Goal: Task Accomplishment & Management: Complete application form

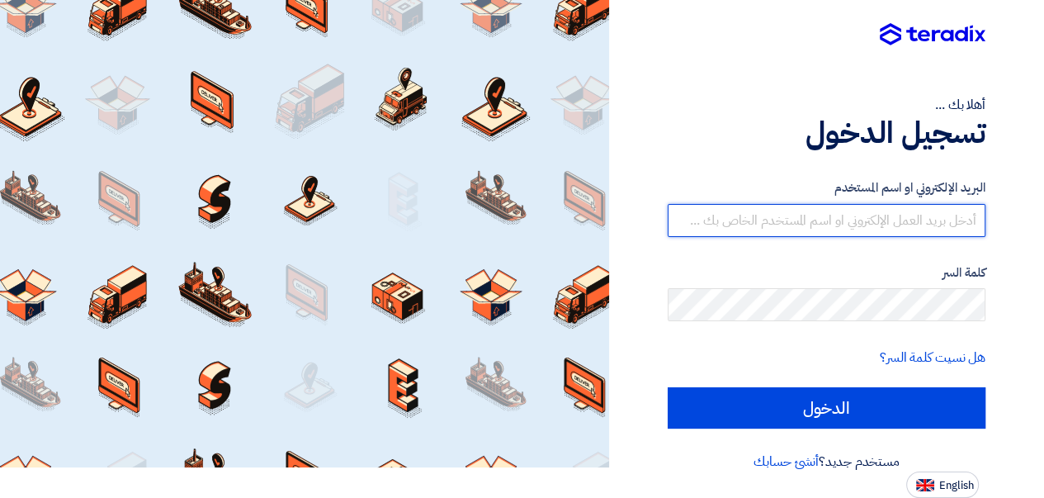
click at [751, 220] on input "text" at bounding box center [827, 220] width 318 height 33
type input "[EMAIL_ADDRESS][DOMAIN_NAME]"
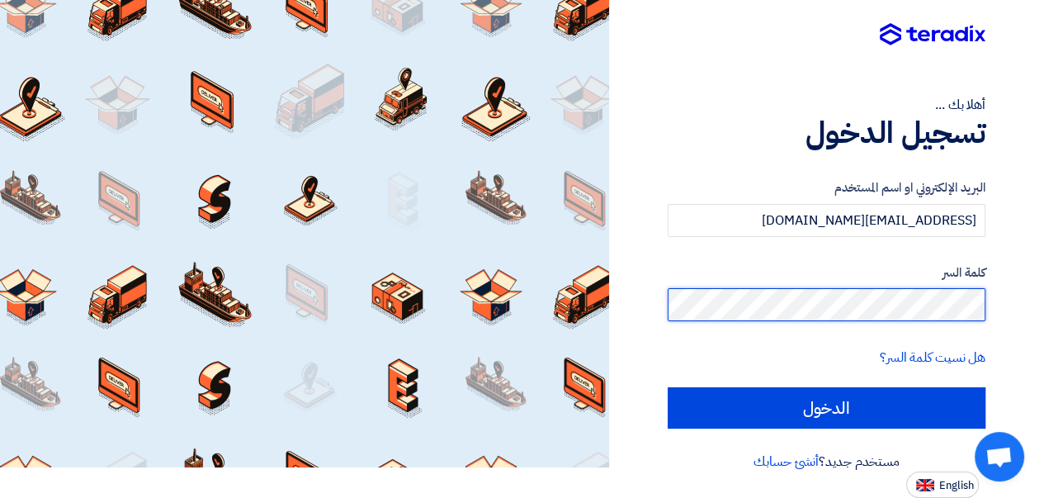
click at [668, 387] on input "الدخول" at bounding box center [827, 407] width 318 height 41
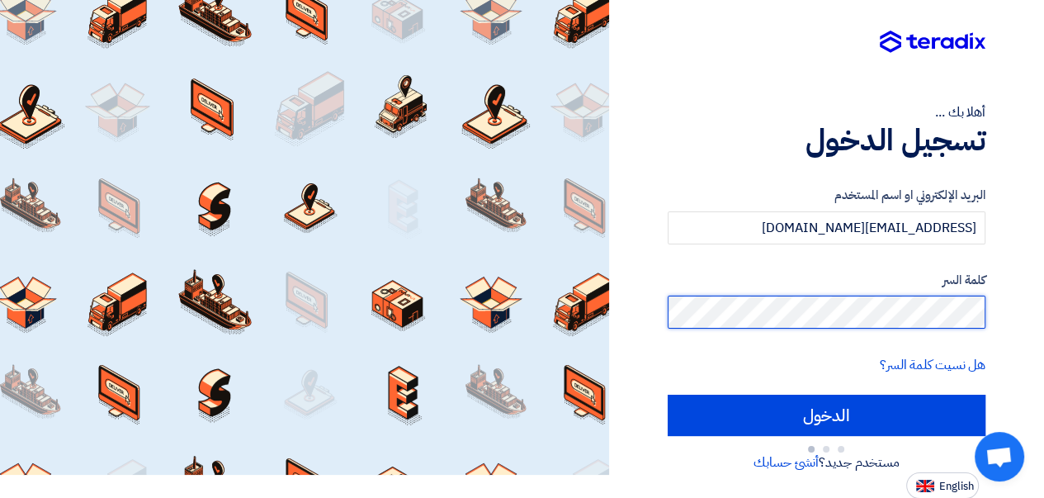
scroll to position [31, 0]
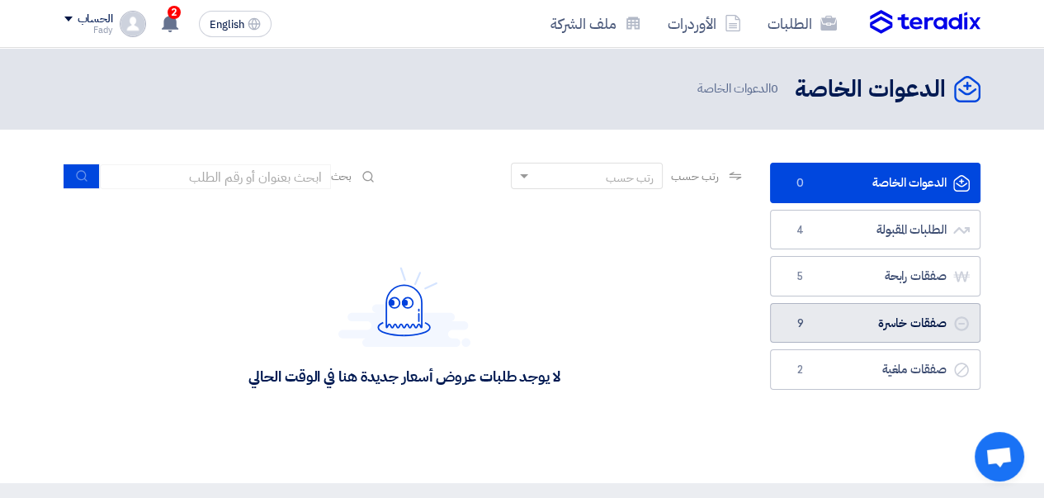
click at [842, 326] on link "صفقات خاسرة صفقات خاسرة 9" at bounding box center [875, 323] width 211 height 40
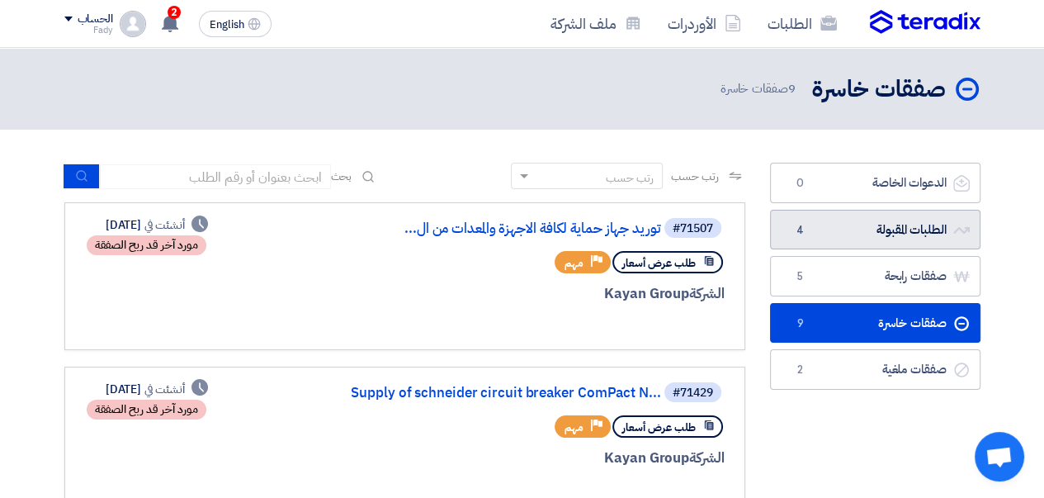
click at [844, 235] on link "الطلبات المقبولة الطلبات المقبولة 4" at bounding box center [875, 230] width 211 height 40
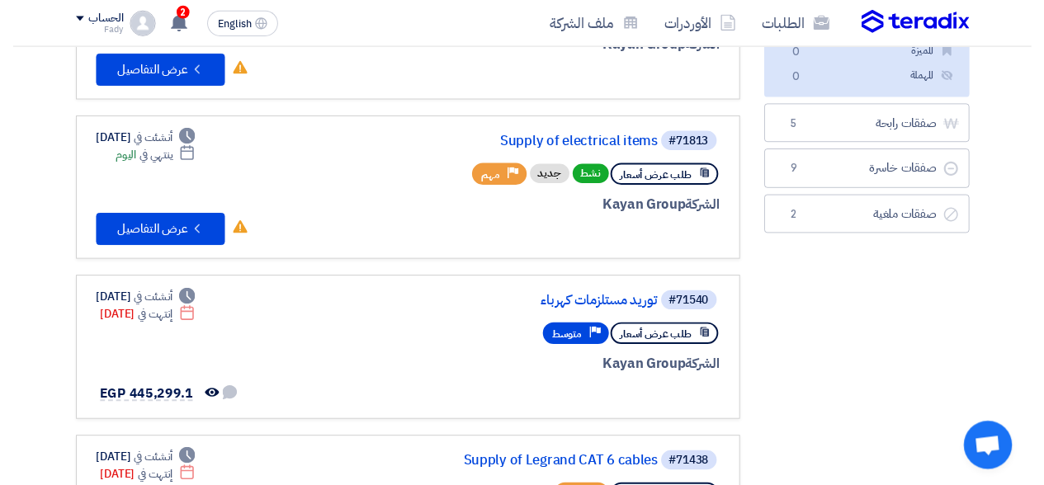
scroll to position [165, 0]
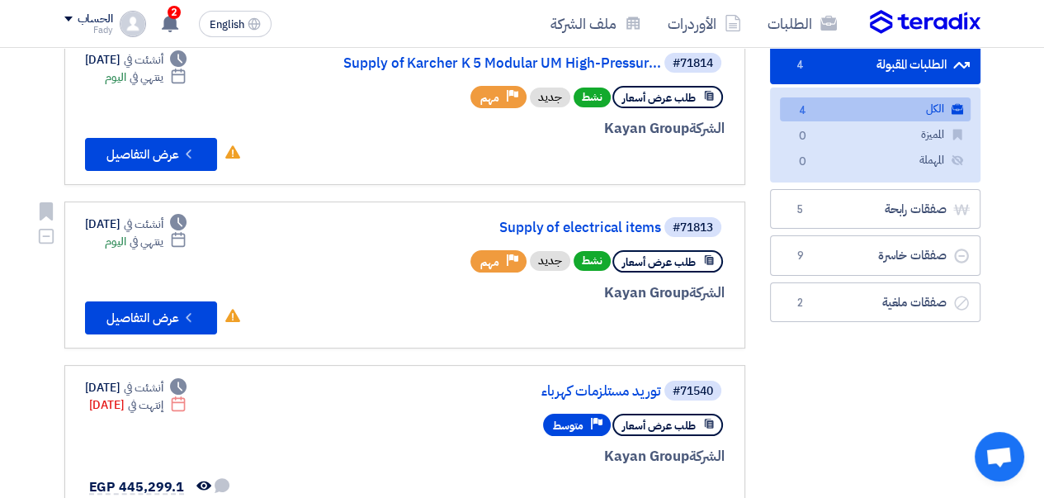
click at [584, 225] on link "Supply of electrical items" at bounding box center [496, 227] width 330 height 15
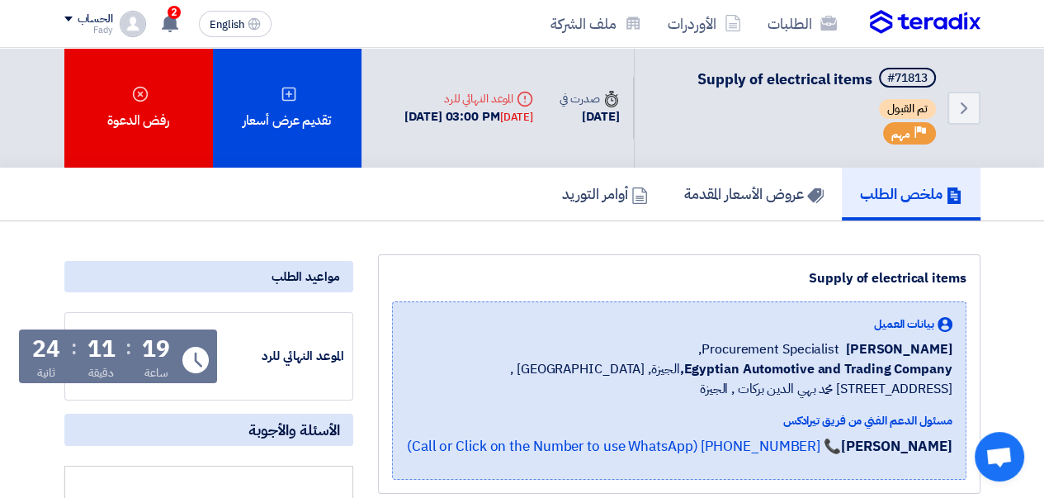
click at [297, 102] on div "تقديم عرض أسعار" at bounding box center [287, 108] width 149 height 120
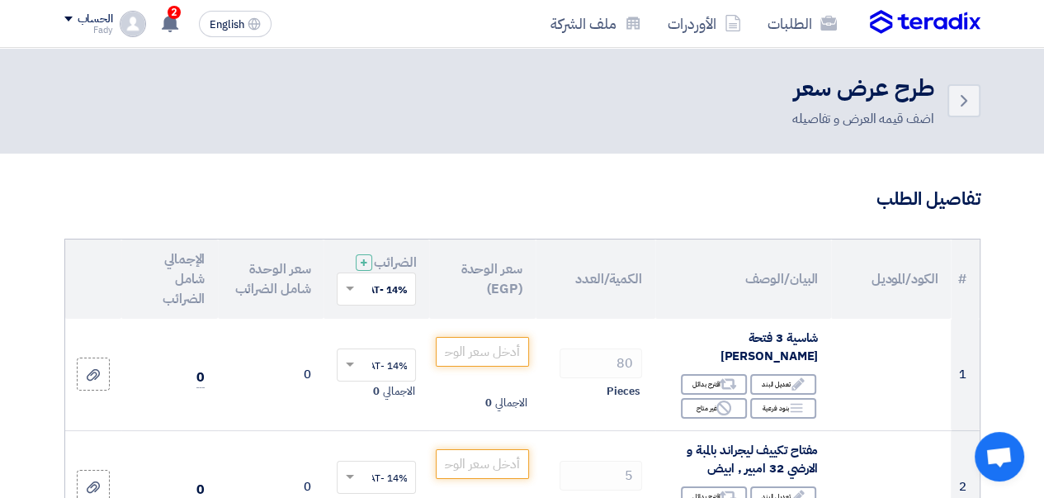
scroll to position [83, 0]
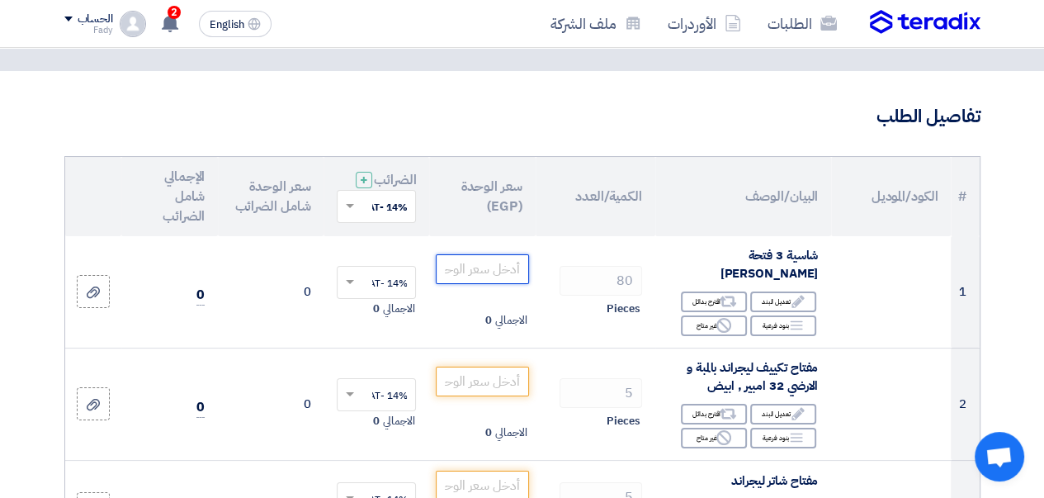
click at [476, 267] on input "number" at bounding box center [482, 269] width 92 height 30
type input "55"
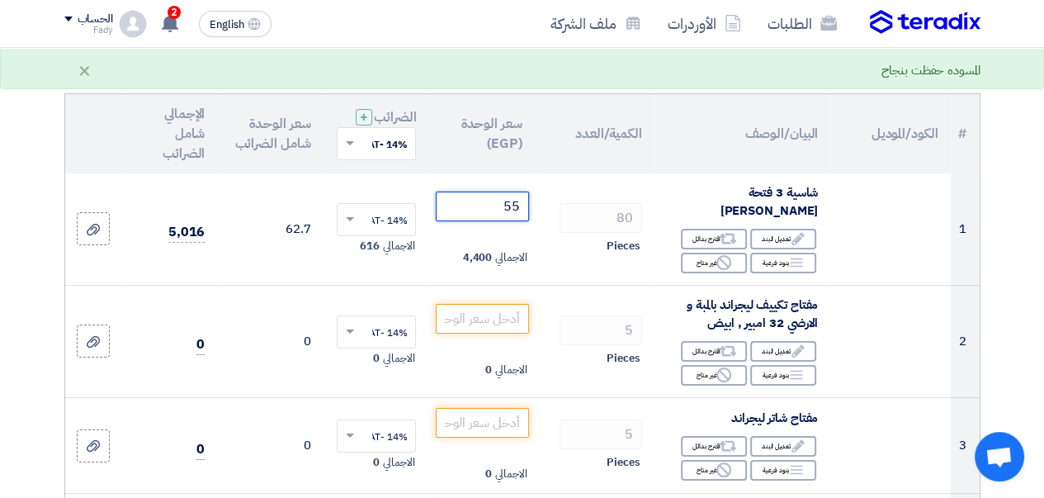
scroll to position [165, 0]
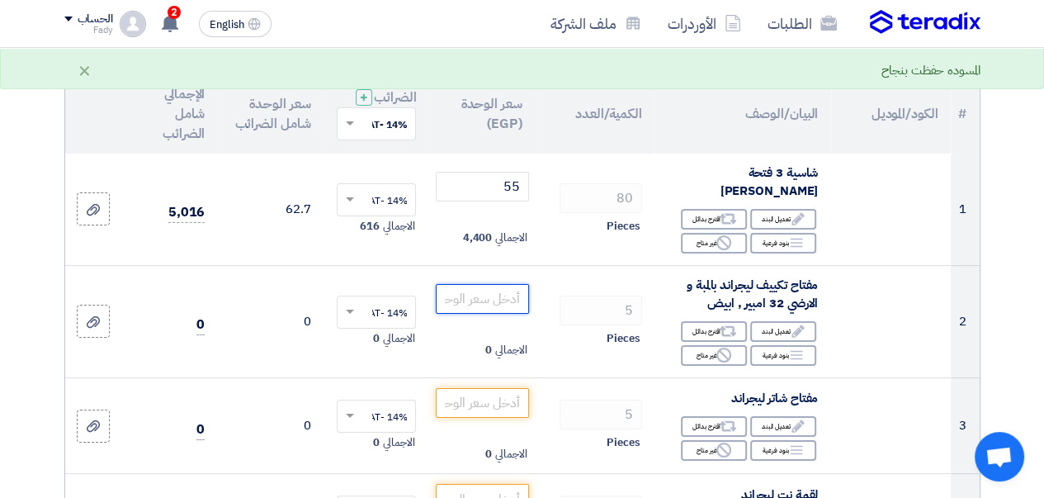
click at [477, 294] on input "number" at bounding box center [482, 299] width 92 height 30
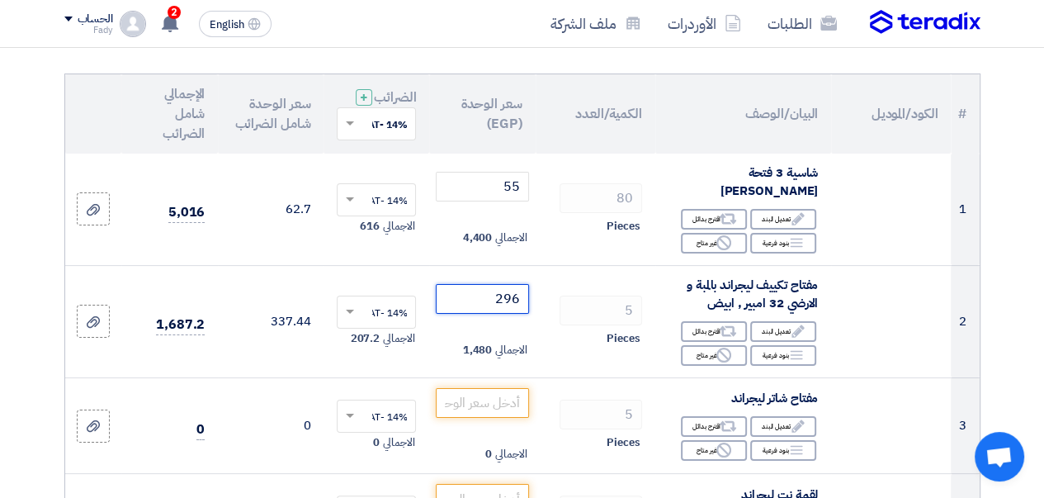
type input "296"
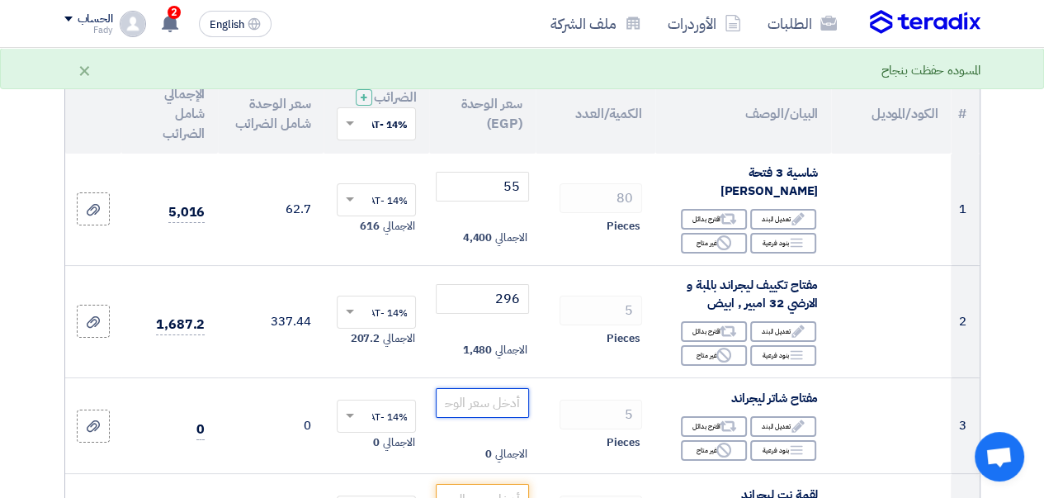
click at [480, 390] on input "number" at bounding box center [482, 403] width 92 height 30
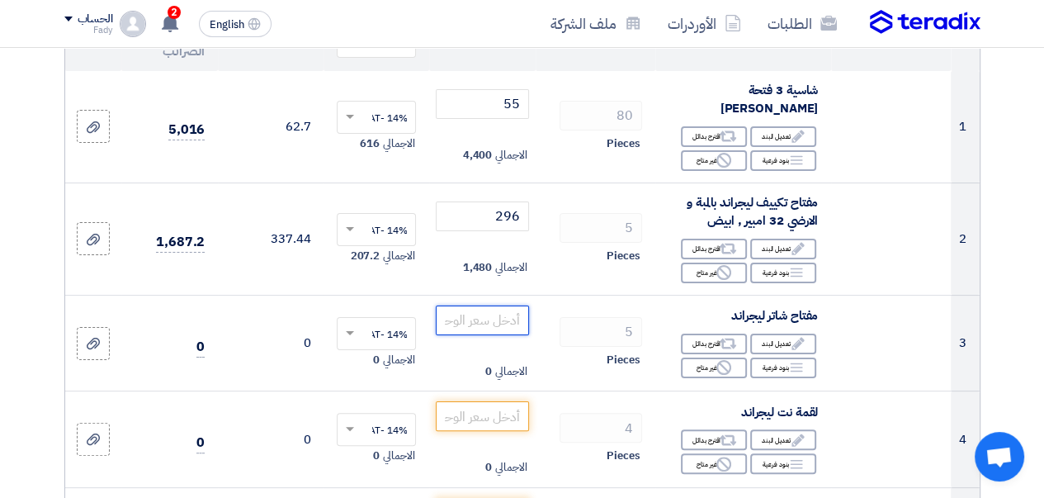
click at [503, 314] on input "number" at bounding box center [482, 320] width 92 height 30
type input "718"
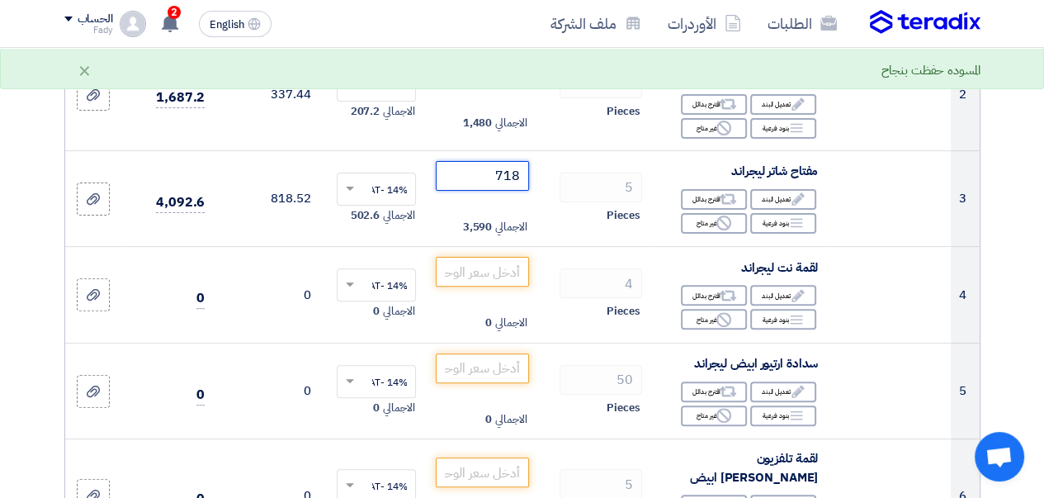
scroll to position [413, 0]
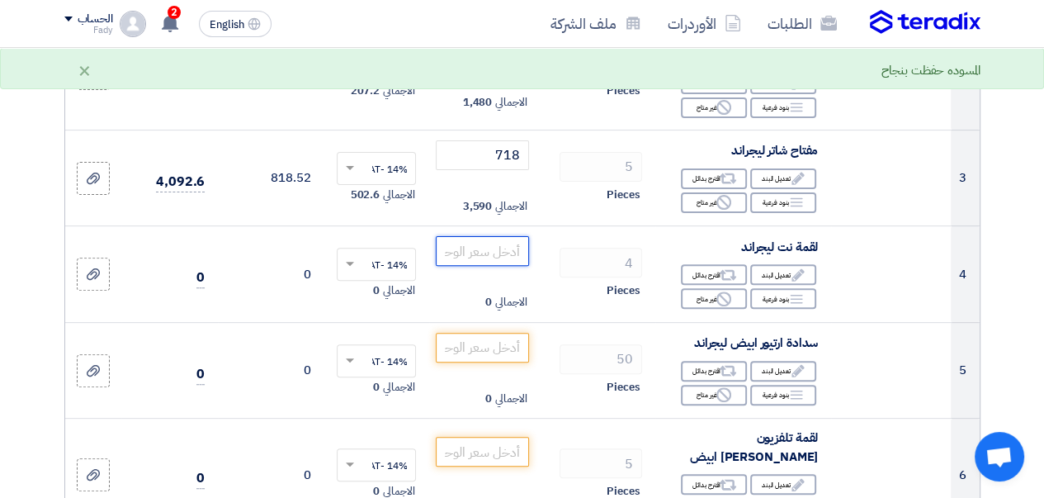
click at [489, 255] on input "number" at bounding box center [482, 251] width 92 height 30
type input "203"
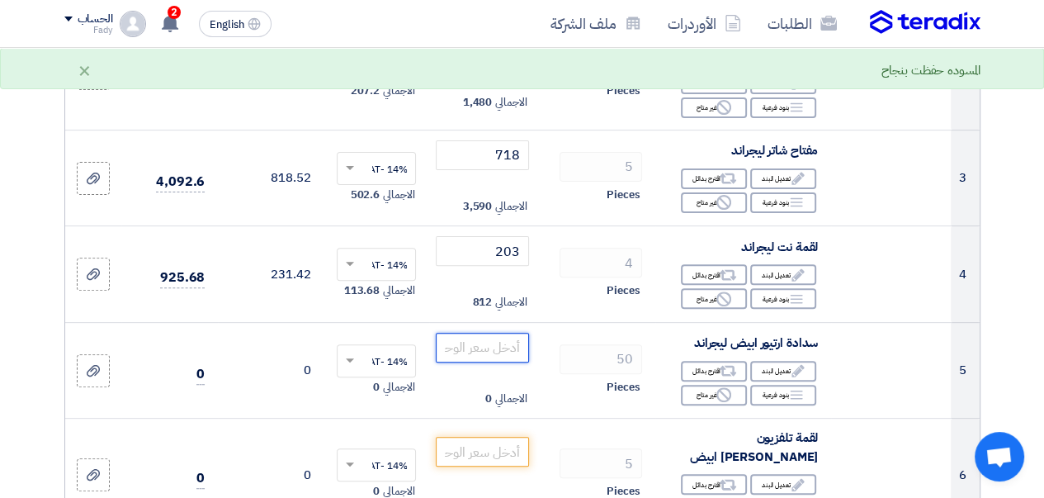
click at [489, 344] on input "number" at bounding box center [482, 348] width 92 height 30
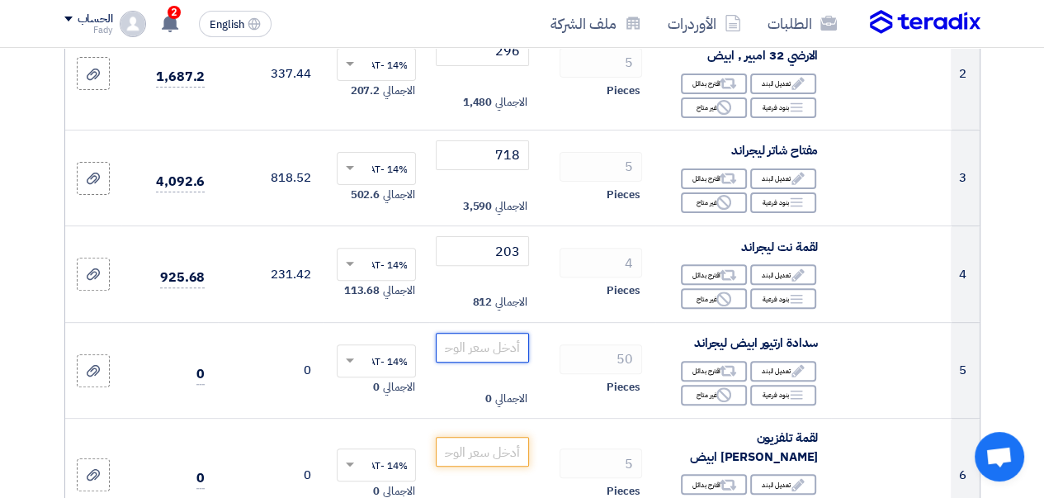
click at [479, 342] on input "number" at bounding box center [482, 348] width 92 height 30
type input "31"
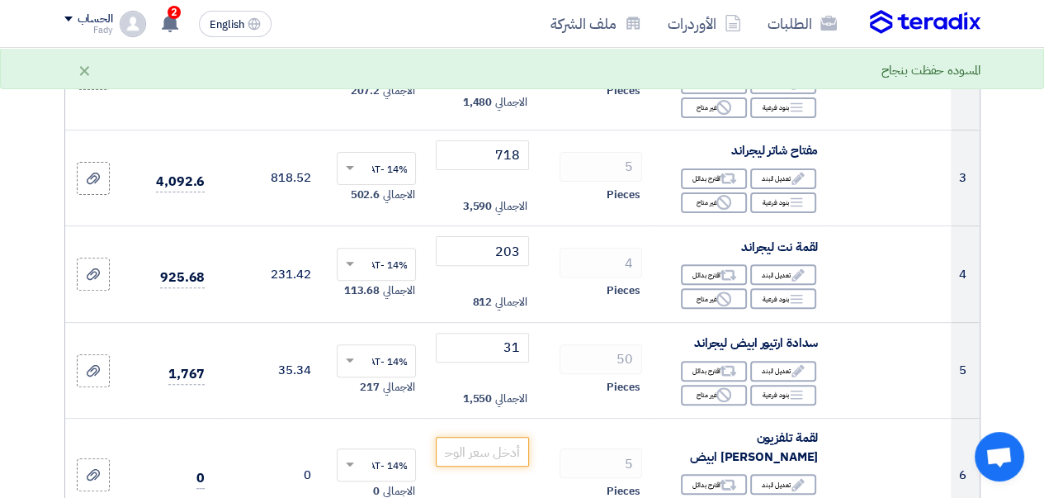
click at [569, 339] on td "50 Pieces" at bounding box center [596, 370] width 120 height 97
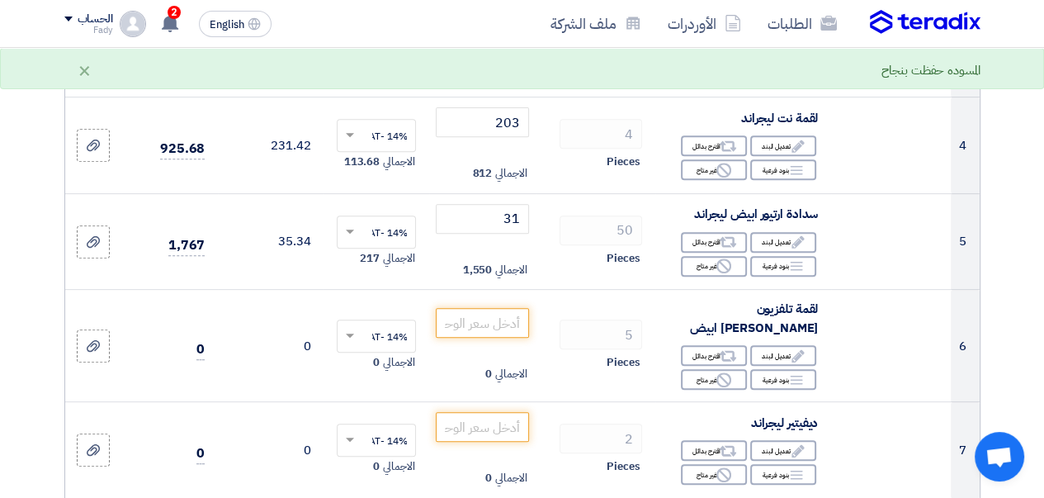
scroll to position [578, 0]
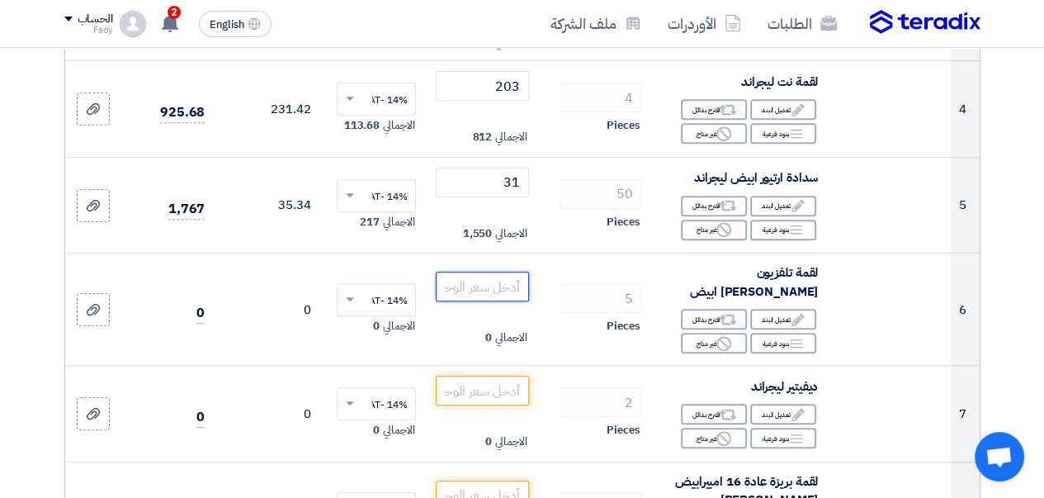
click at [490, 290] on input "number" at bounding box center [482, 287] width 92 height 30
type input "231"
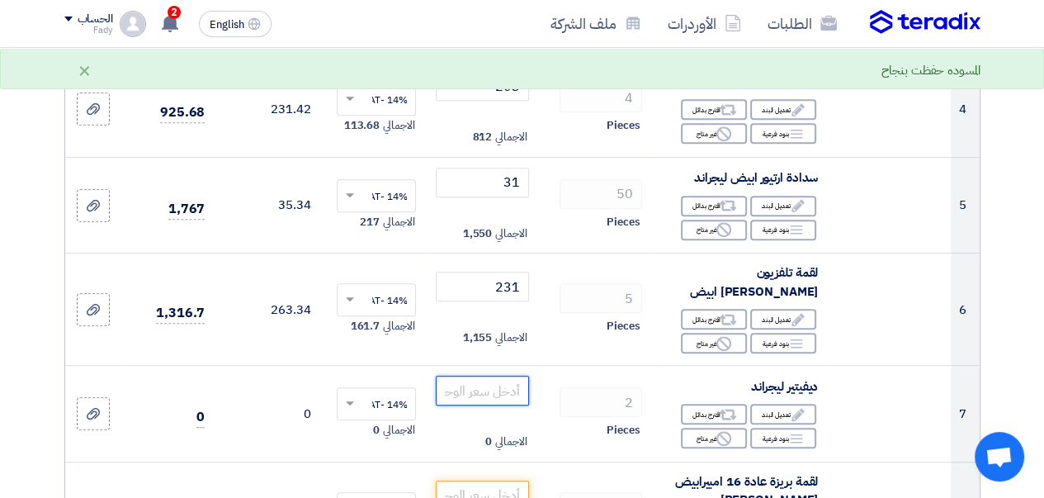
click at [466, 392] on input "number" at bounding box center [482, 391] width 92 height 30
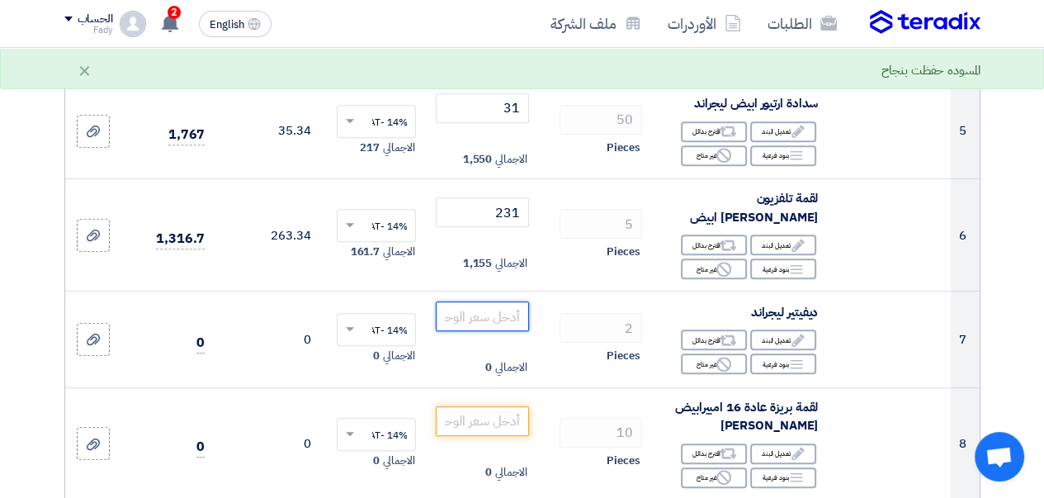
scroll to position [743, 0]
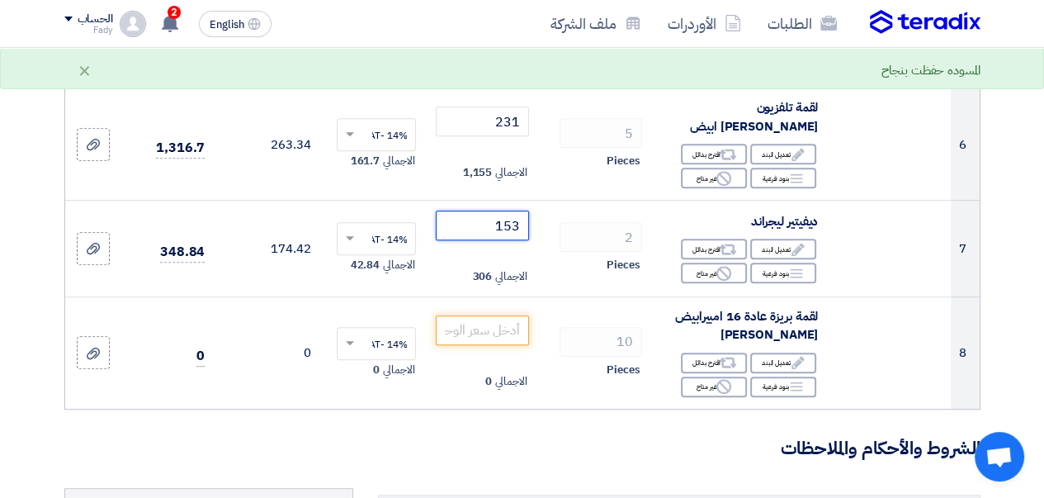
type input "153"
click at [470, 327] on input "number" at bounding box center [482, 330] width 92 height 30
click at [486, 319] on input "number" at bounding box center [482, 330] width 92 height 30
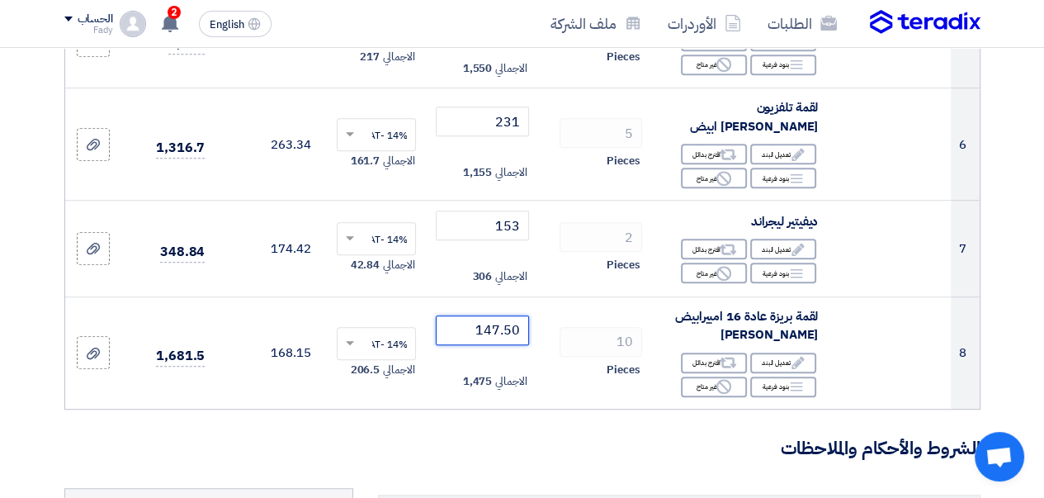
type input "147.50"
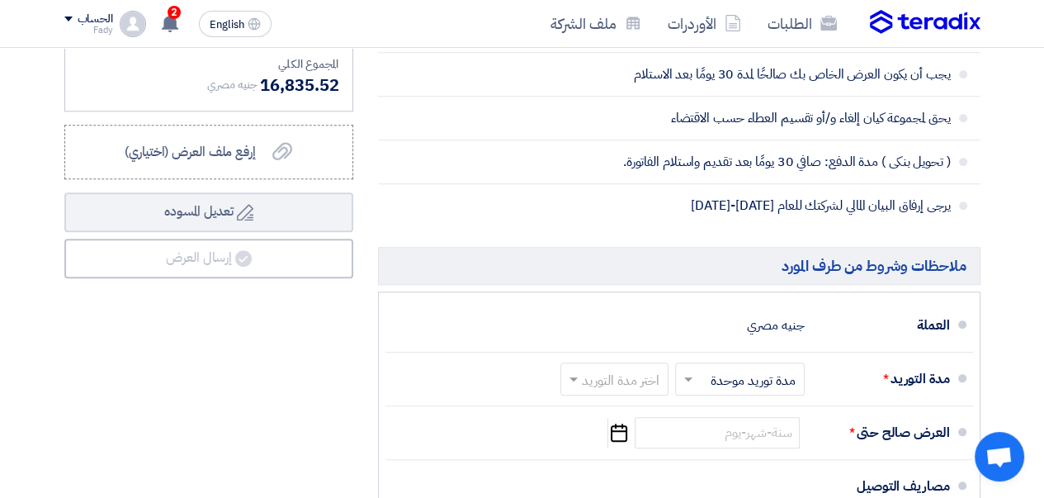
scroll to position [1486, 0]
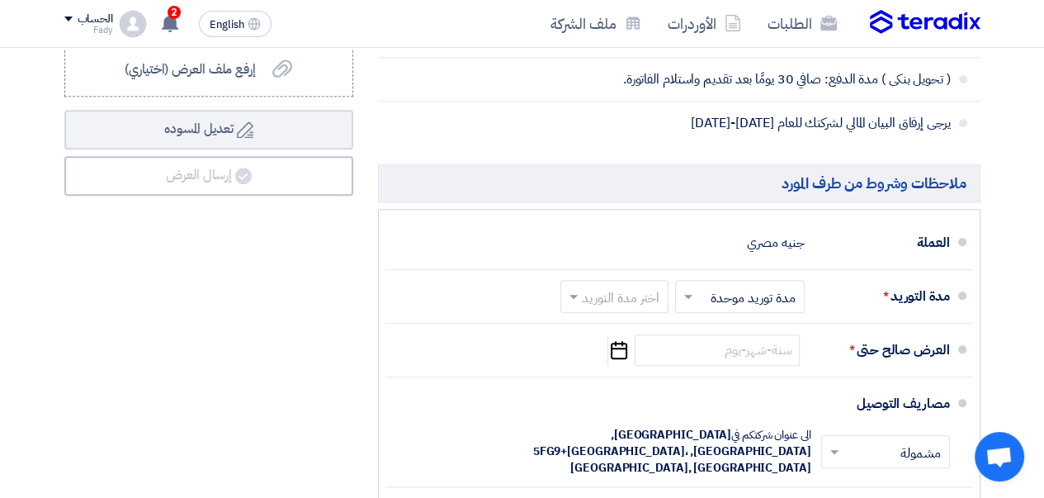
click at [690, 295] on span at bounding box center [688, 298] width 8 height 6
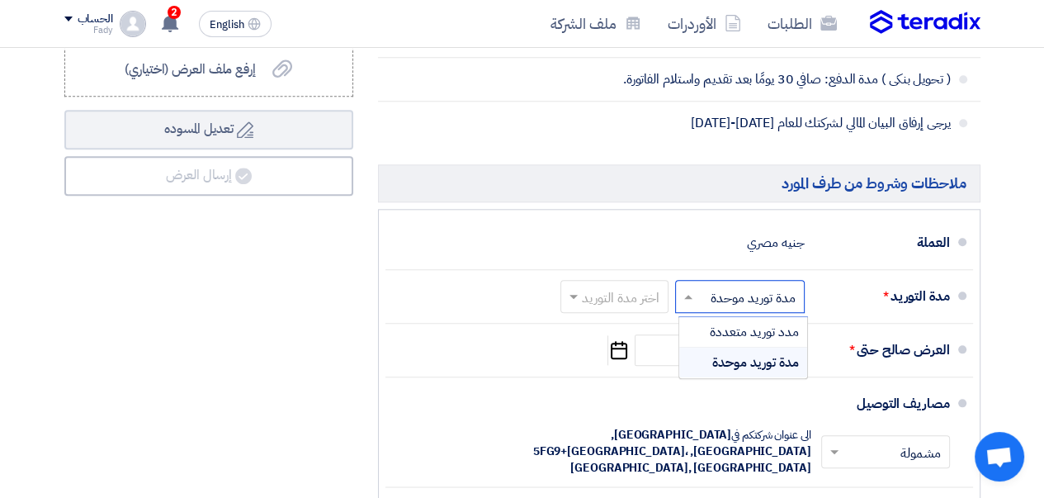
click at [731, 356] on span "مدة توريد موحدة" at bounding box center [755, 363] width 87 height 20
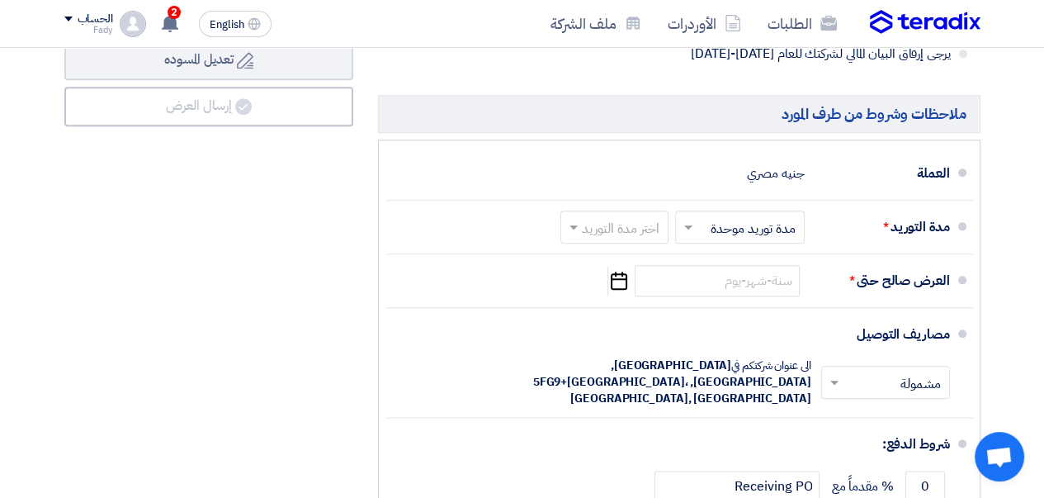
scroll to position [1569, 0]
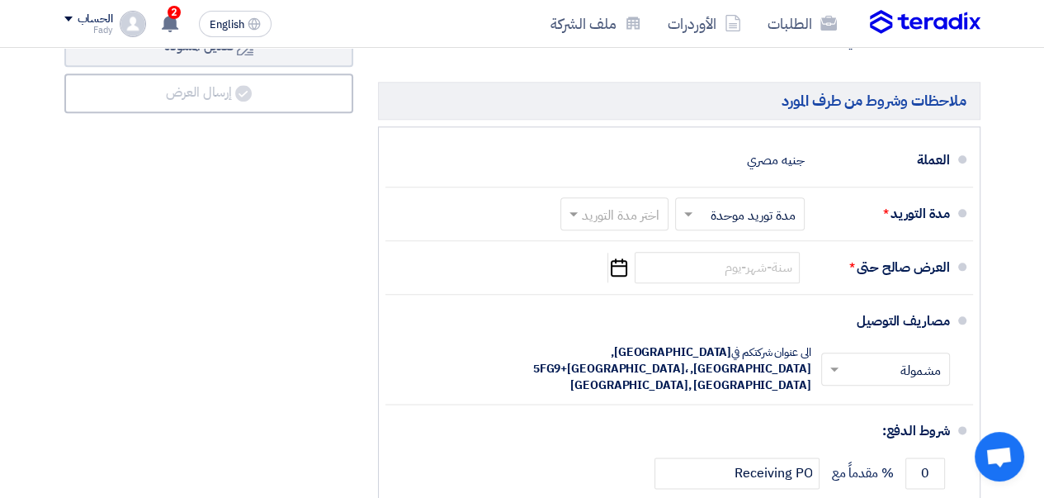
click at [577, 211] on span at bounding box center [571, 214] width 21 height 17
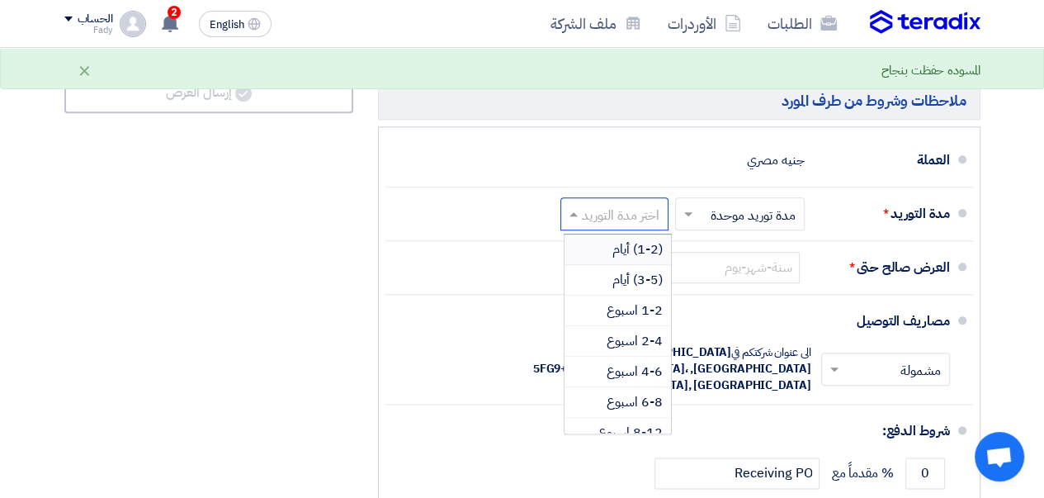
click at [623, 247] on span "(1-2) أيام" at bounding box center [638, 249] width 50 height 20
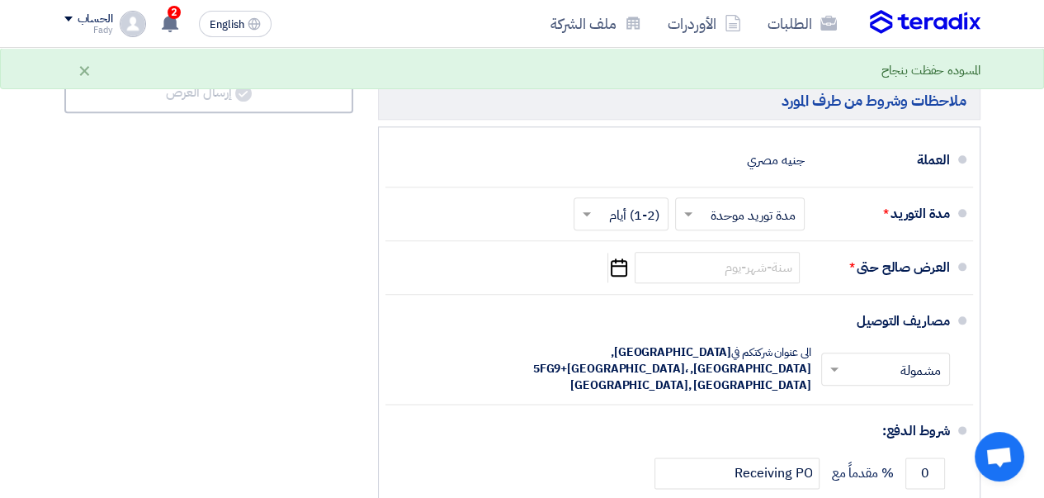
click at [618, 268] on use "button" at bounding box center [619, 267] width 17 height 18
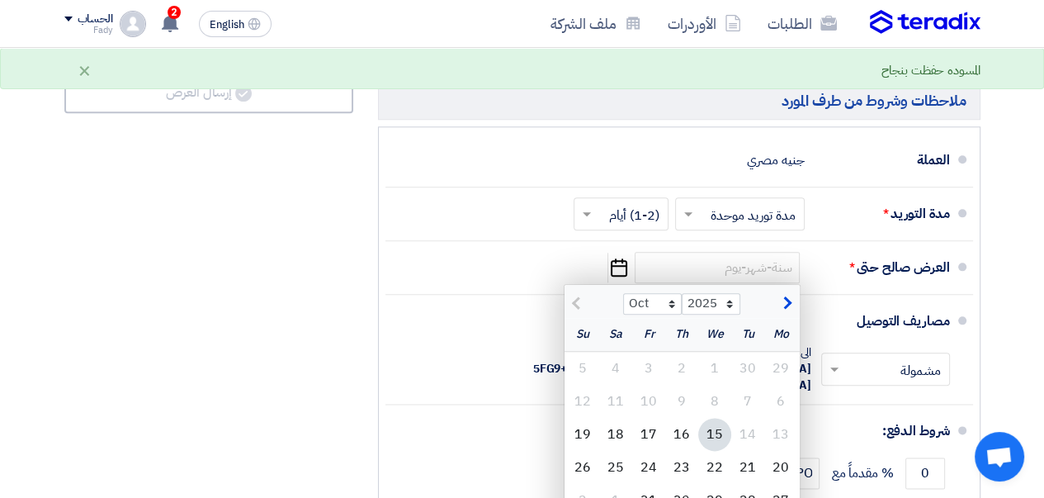
scroll to position [1734, 0]
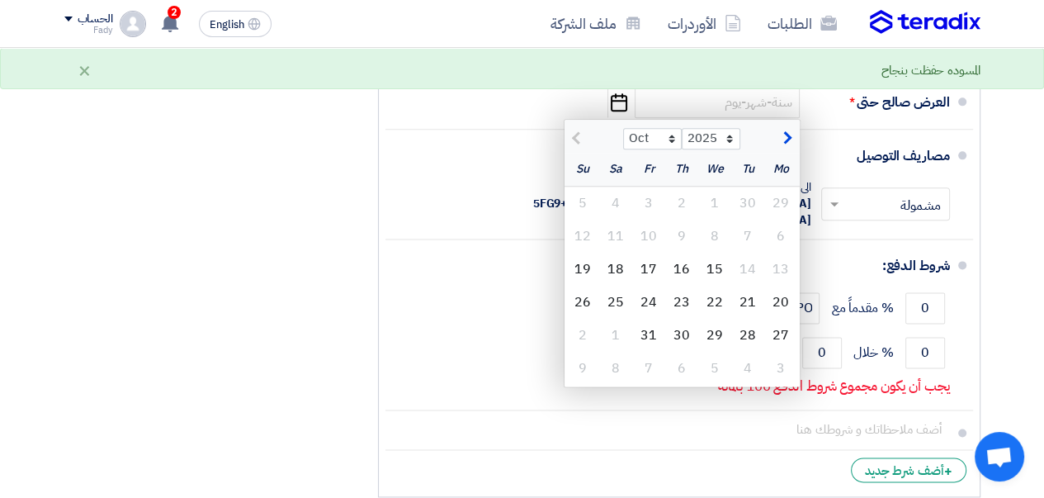
click at [789, 129] on span "button" at bounding box center [785, 138] width 9 height 18
select select "11"
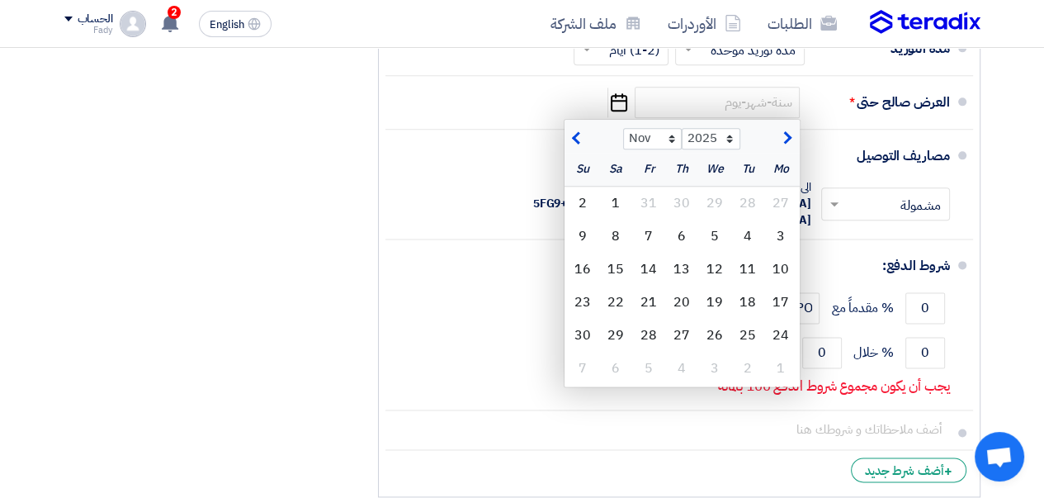
click at [616, 261] on div "15" at bounding box center [615, 269] width 33 height 33
type input "[DATE]"
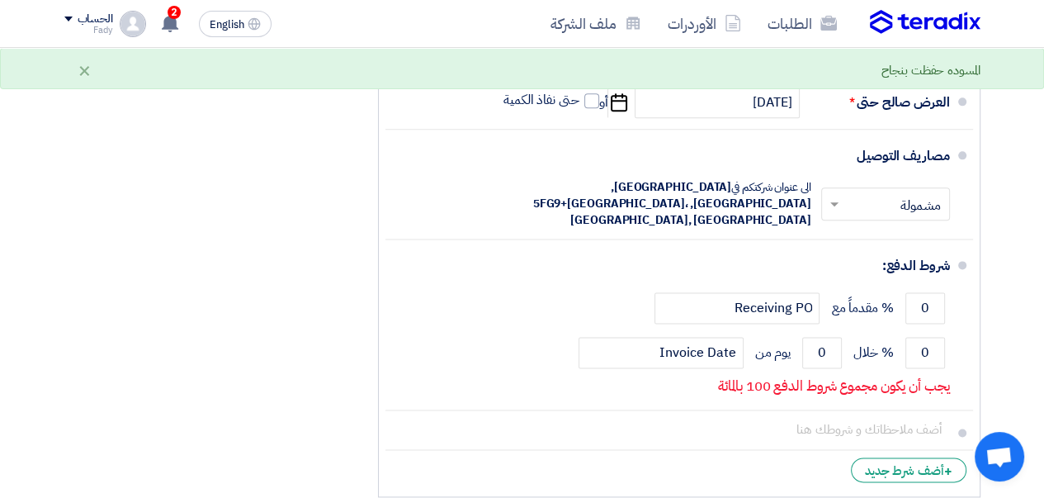
click at [594, 96] on span at bounding box center [591, 100] width 15 height 15
click at [580, 96] on input "حتى نفاذ الكمية" at bounding box center [539, 107] width 79 height 31
checkbox input "true"
drag, startPoint x: 933, startPoint y: 333, endPoint x: 899, endPoint y: 336, distance: 34.0
click at [899, 336] on div "0 % خلال 0 يوم من Invoice Date" at bounding box center [674, 352] width 551 height 45
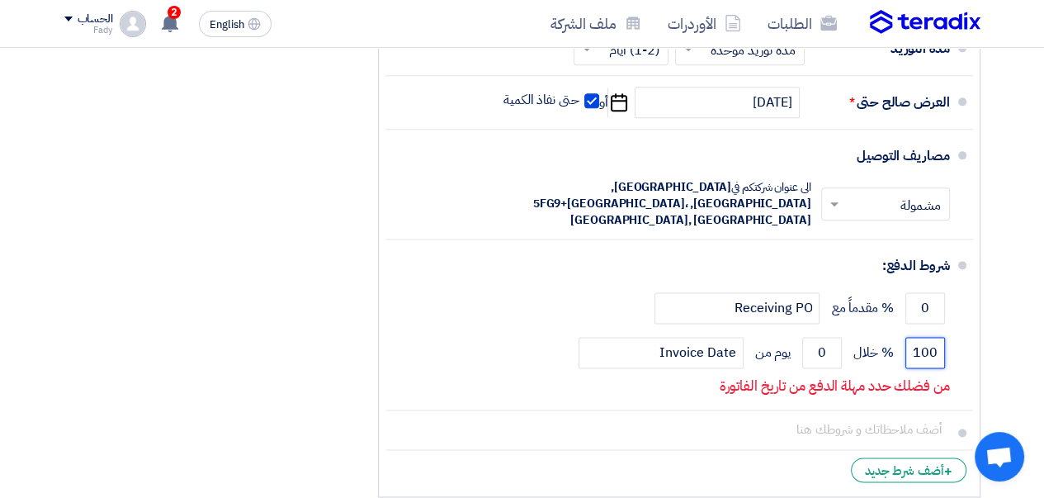
type input "100"
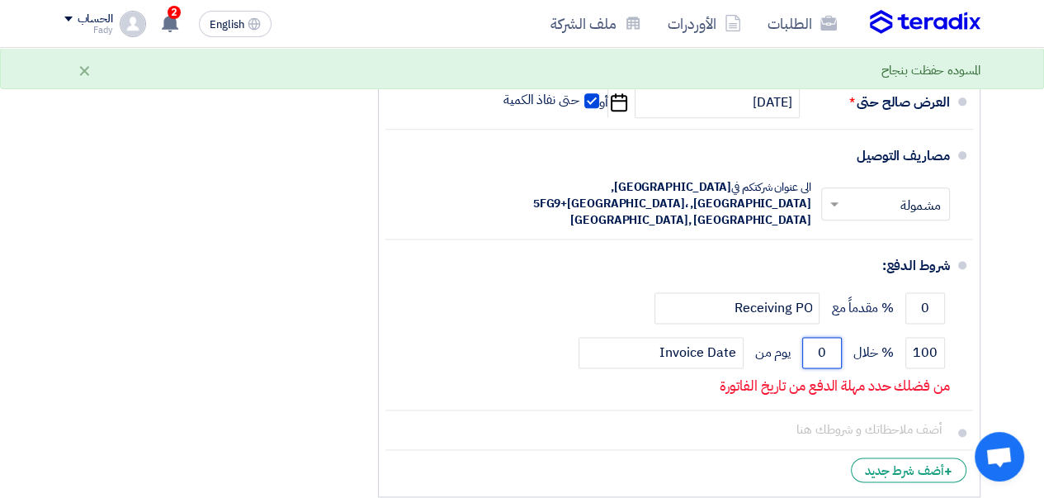
drag, startPoint x: 828, startPoint y: 334, endPoint x: 793, endPoint y: 334, distance: 35.5
click at [793, 334] on div "100 % خلال 0 يوم من Invoice Date" at bounding box center [674, 352] width 551 height 45
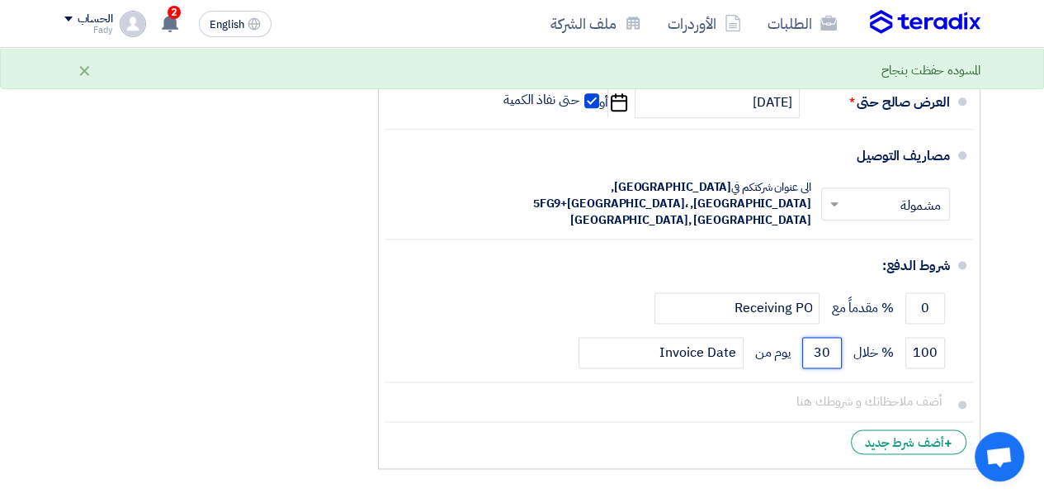
type input "30"
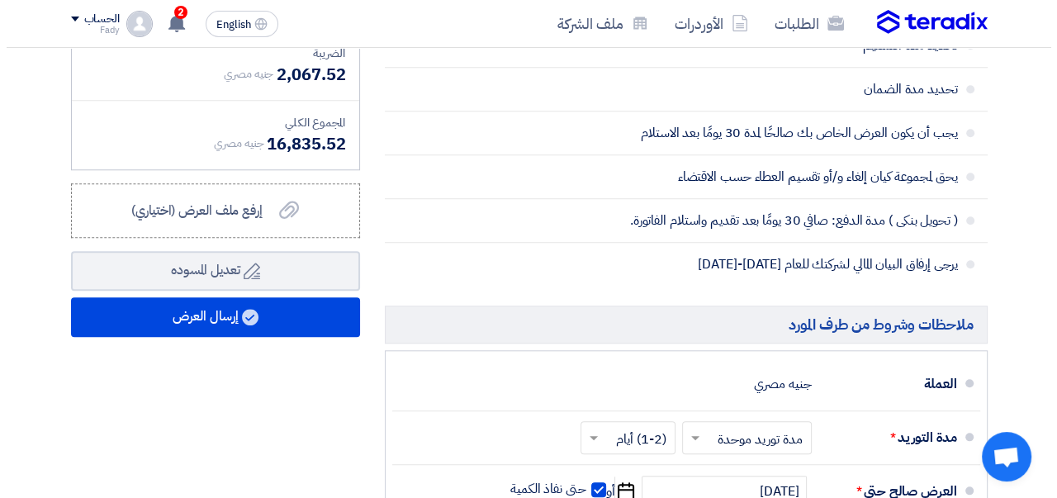
scroll to position [1321, 0]
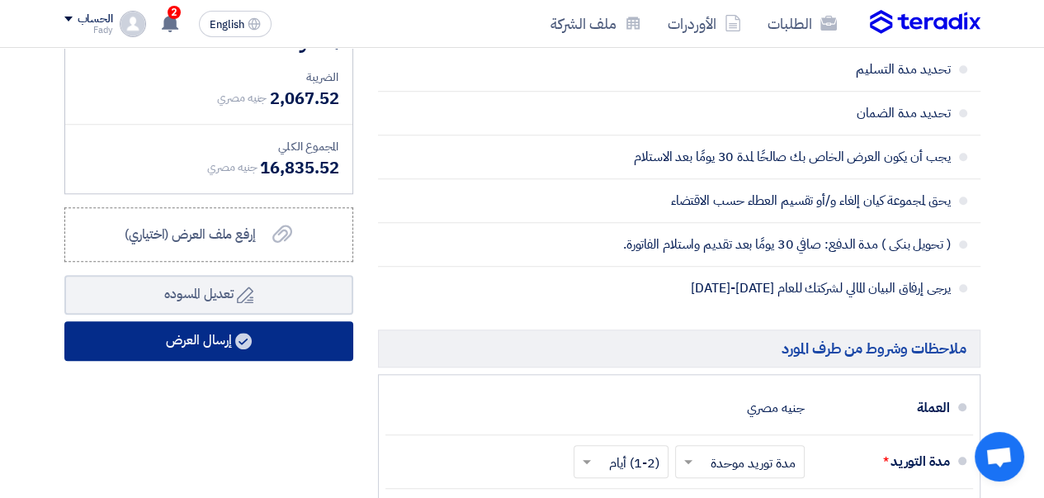
click at [183, 341] on button "إرسال العرض" at bounding box center [208, 341] width 289 height 40
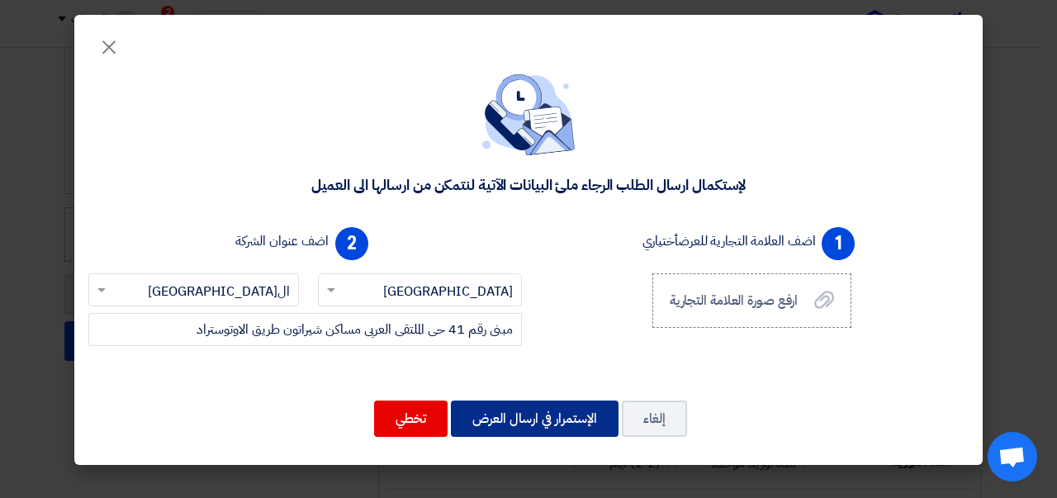
click at [532, 417] on button "الإستمرار في ارسال العرض" at bounding box center [535, 418] width 168 height 36
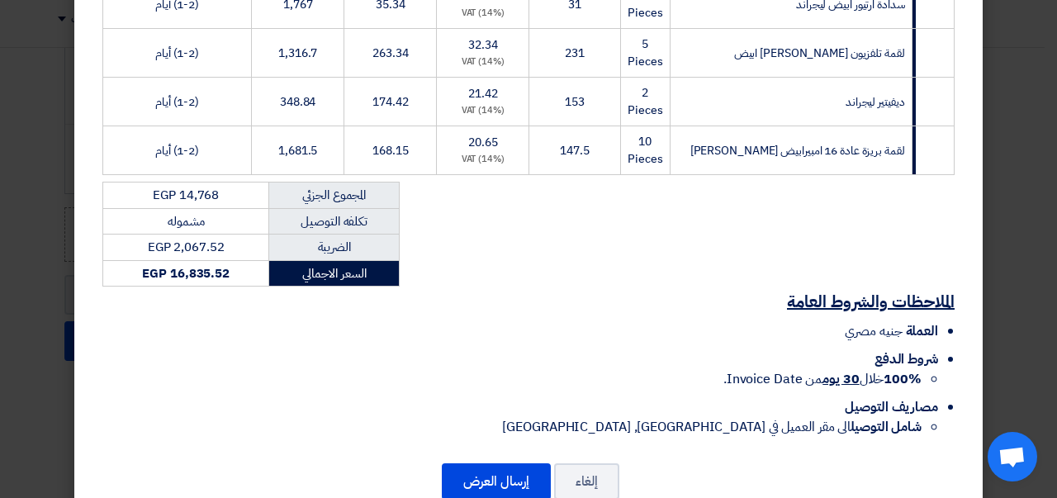
scroll to position [570, 0]
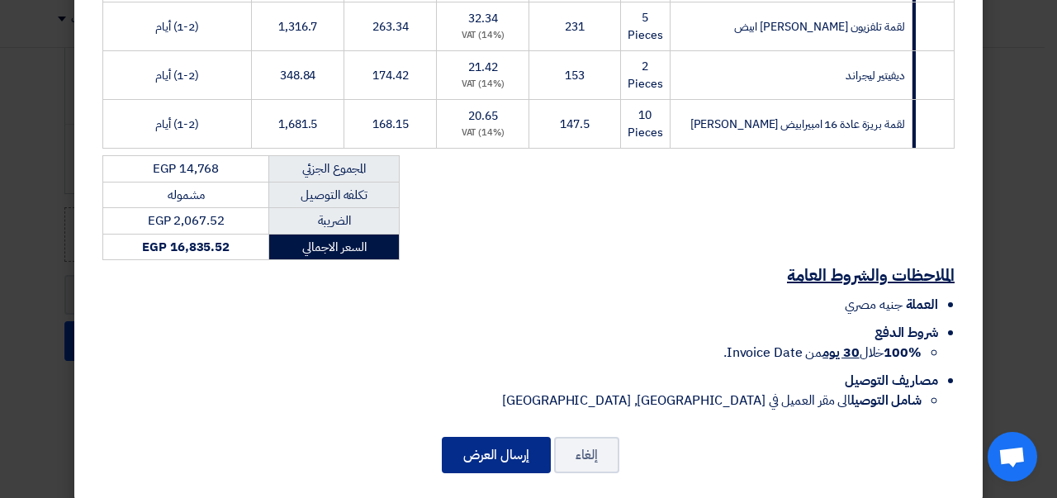
click at [502, 440] on button "إرسال العرض" at bounding box center [496, 455] width 109 height 36
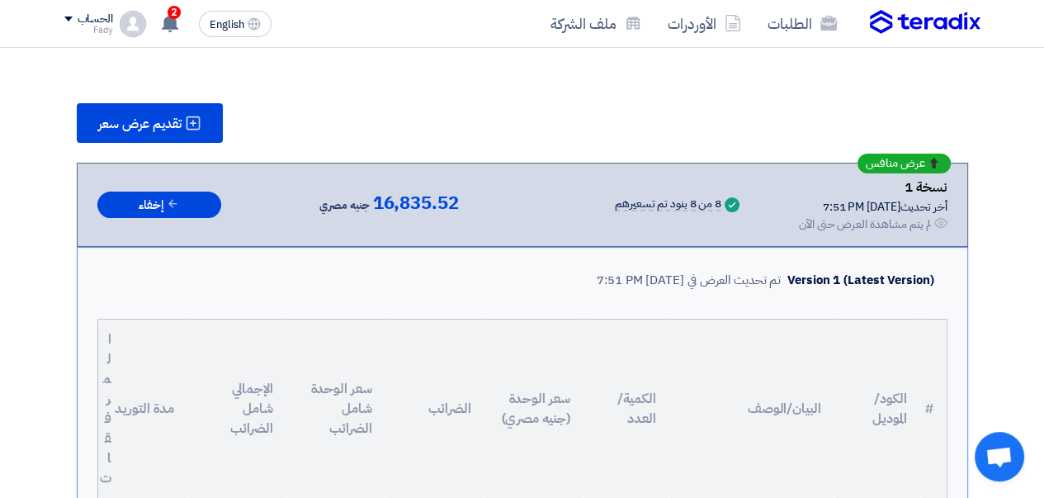
scroll to position [140, 0]
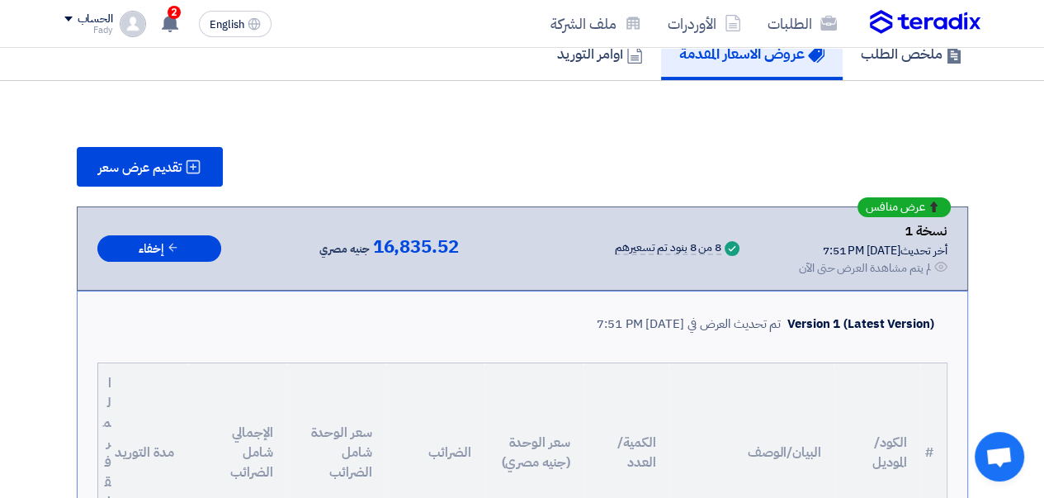
click at [169, 29] on use at bounding box center [170, 23] width 17 height 18
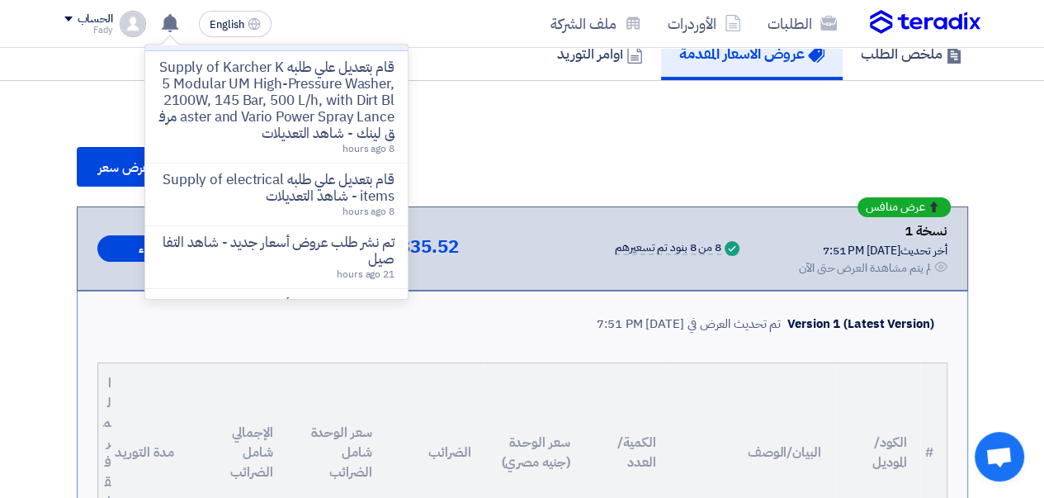
scroll to position [165, 0]
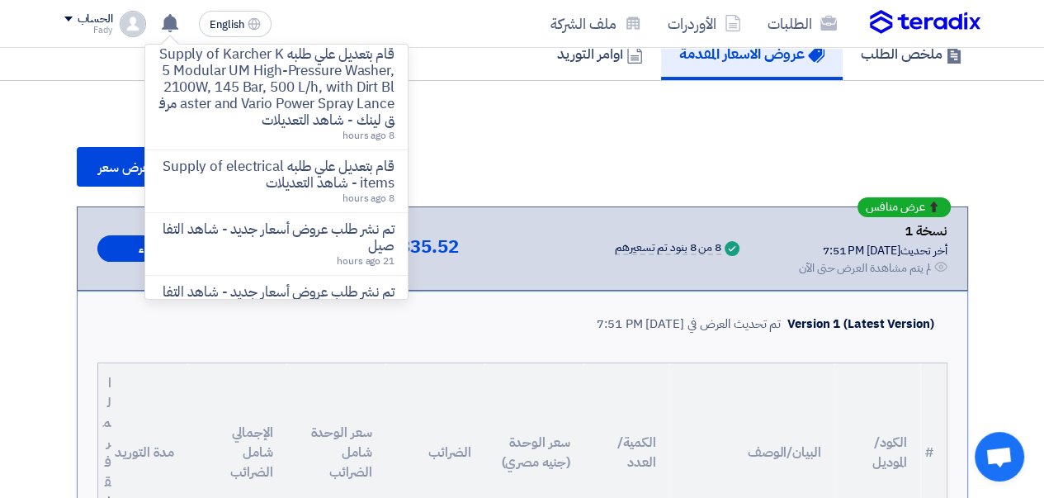
click at [281, 111] on p "قام بتعديل علي طلبه Supply of Karcher K 5 Modular UM High-Pressure Washer, 2100…" at bounding box center [277, 87] width 236 height 83
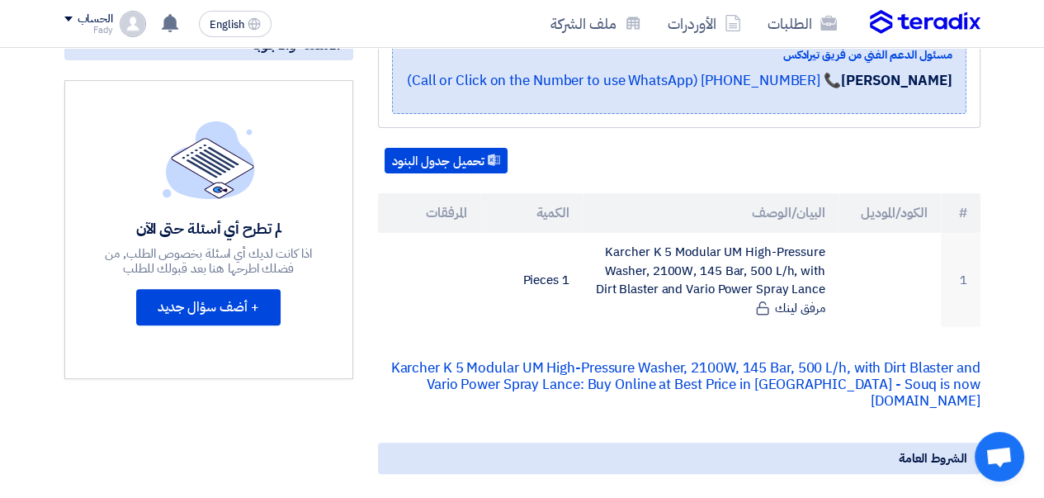
scroll to position [468, 0]
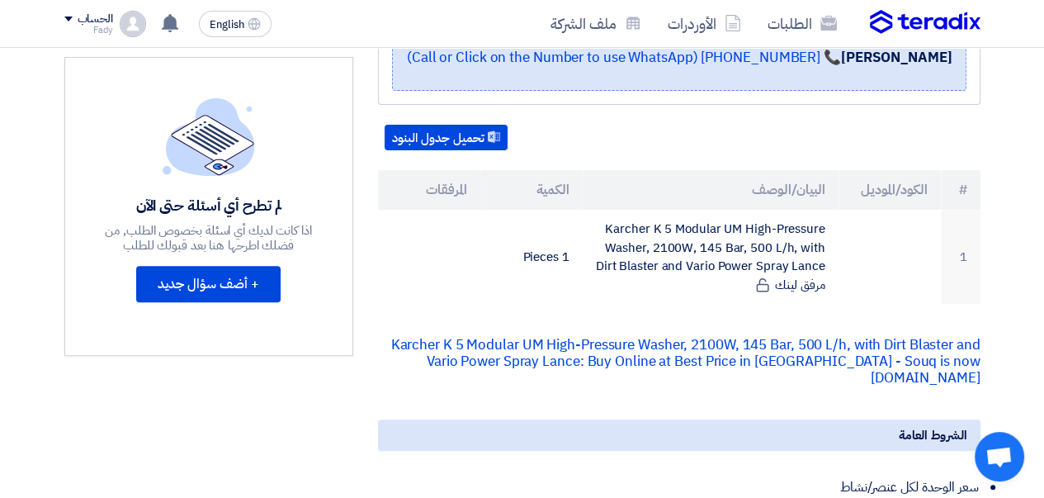
click at [707, 354] on link "Karcher K 5 Modular UM High-Pressure Washer, 2100W, 145 Bar, 500 L/h, with Dirt…" at bounding box center [685, 361] width 589 height 54
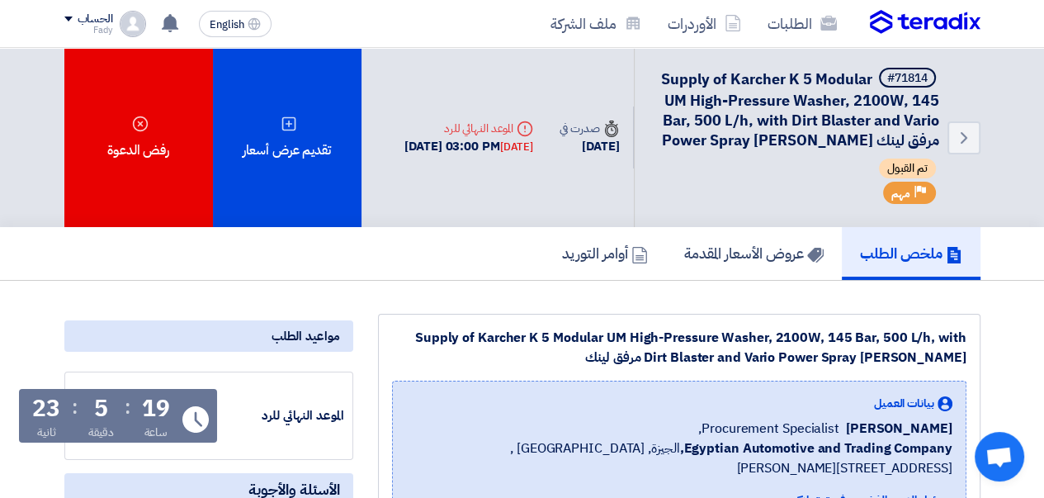
click at [950, 35] on div "الطلبات الأوردرات ملف الشركة" at bounding box center [706, 23] width 550 height 39
click at [929, 26] on img at bounding box center [925, 22] width 111 height 25
